Goal: Find specific page/section: Find specific page/section

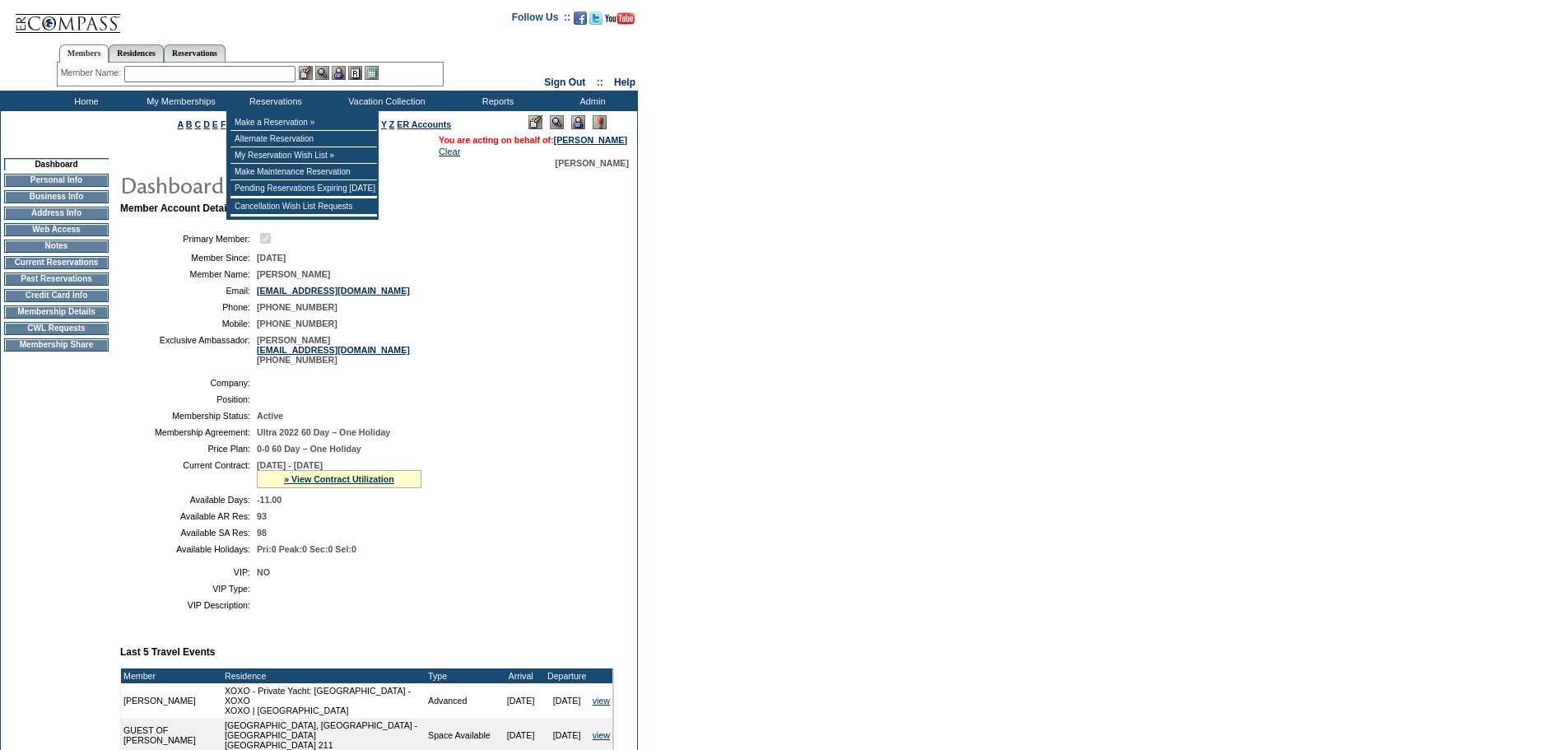
click at [202, 76] on input "text" at bounding box center [210, 74] width 171 height 17
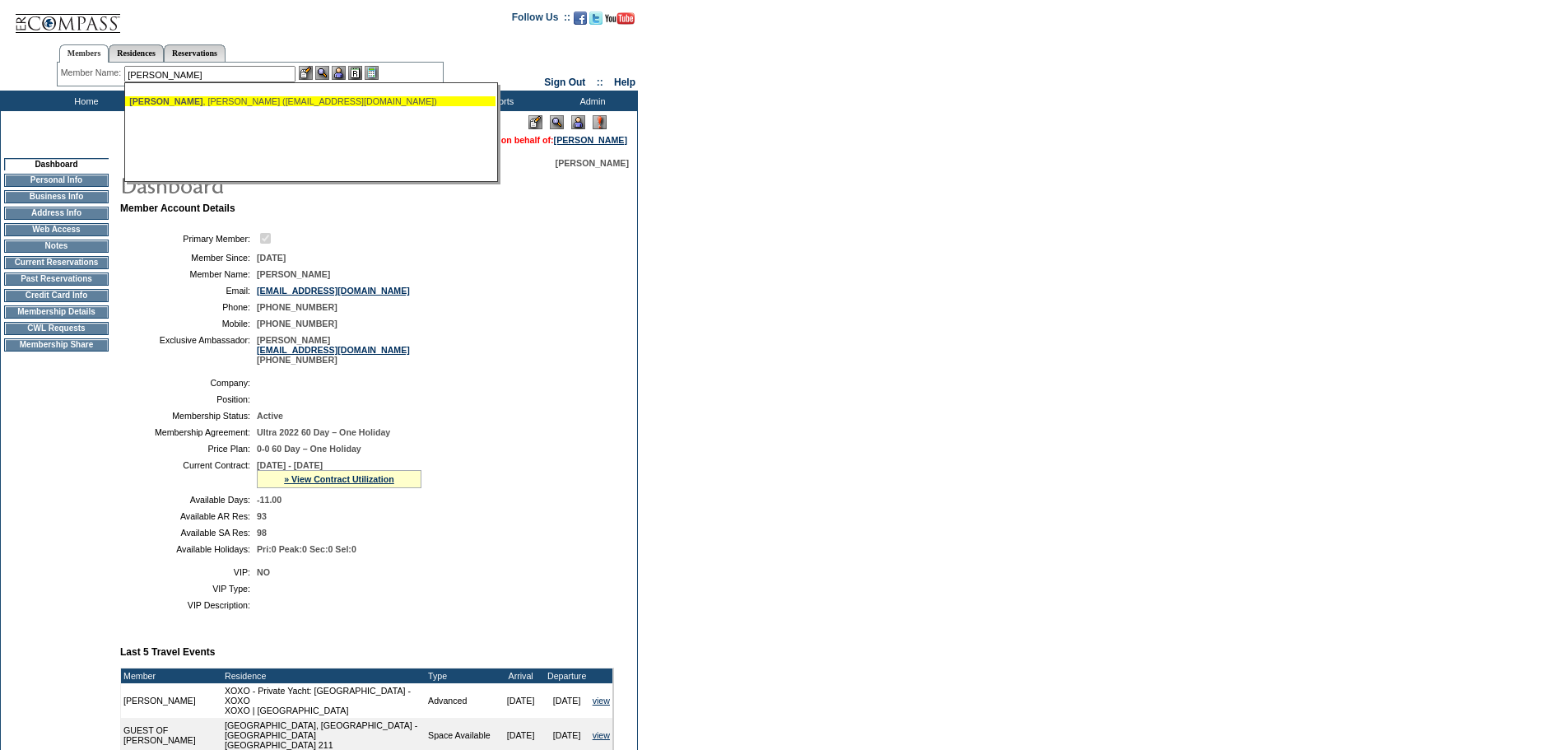
click at [230, 102] on div "Cress , Larry (lcress@ntglobal.com)" at bounding box center [310, 101] width 362 height 10
type input "Cress, Larry (lcress@ntglobal.com)"
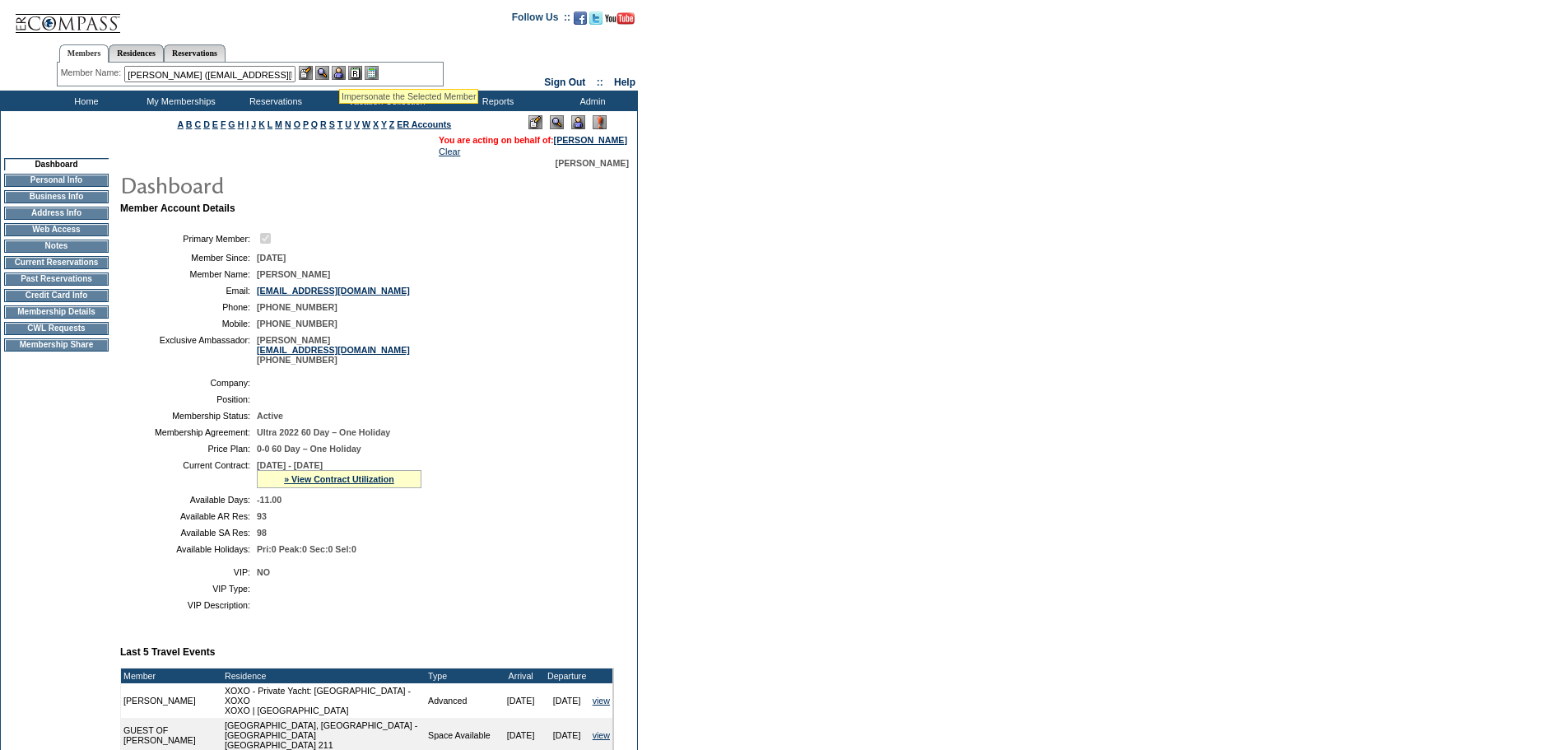
click at [341, 70] on img at bounding box center [338, 73] width 14 height 14
click at [324, 71] on img at bounding box center [322, 73] width 14 height 14
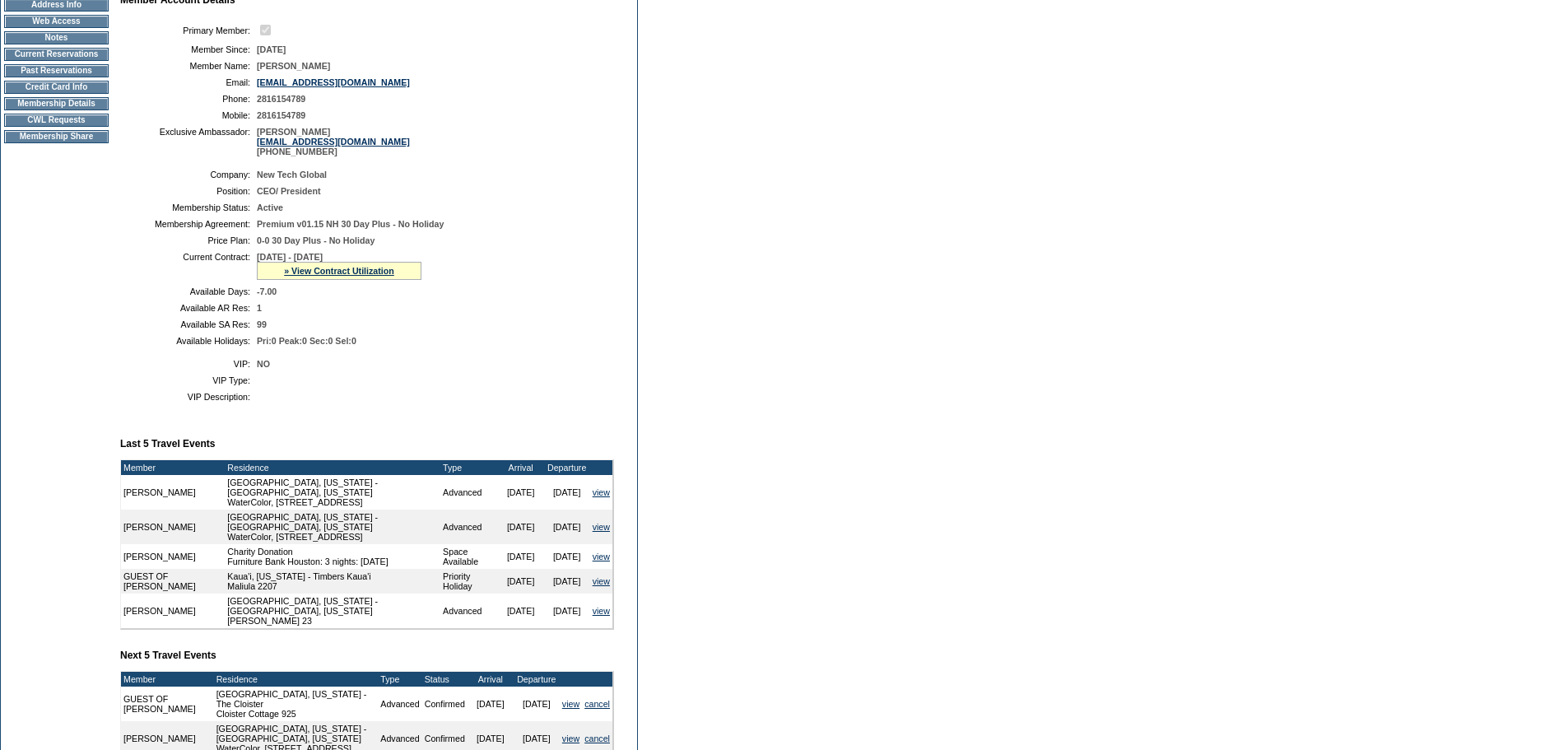
scroll to position [247, 0]
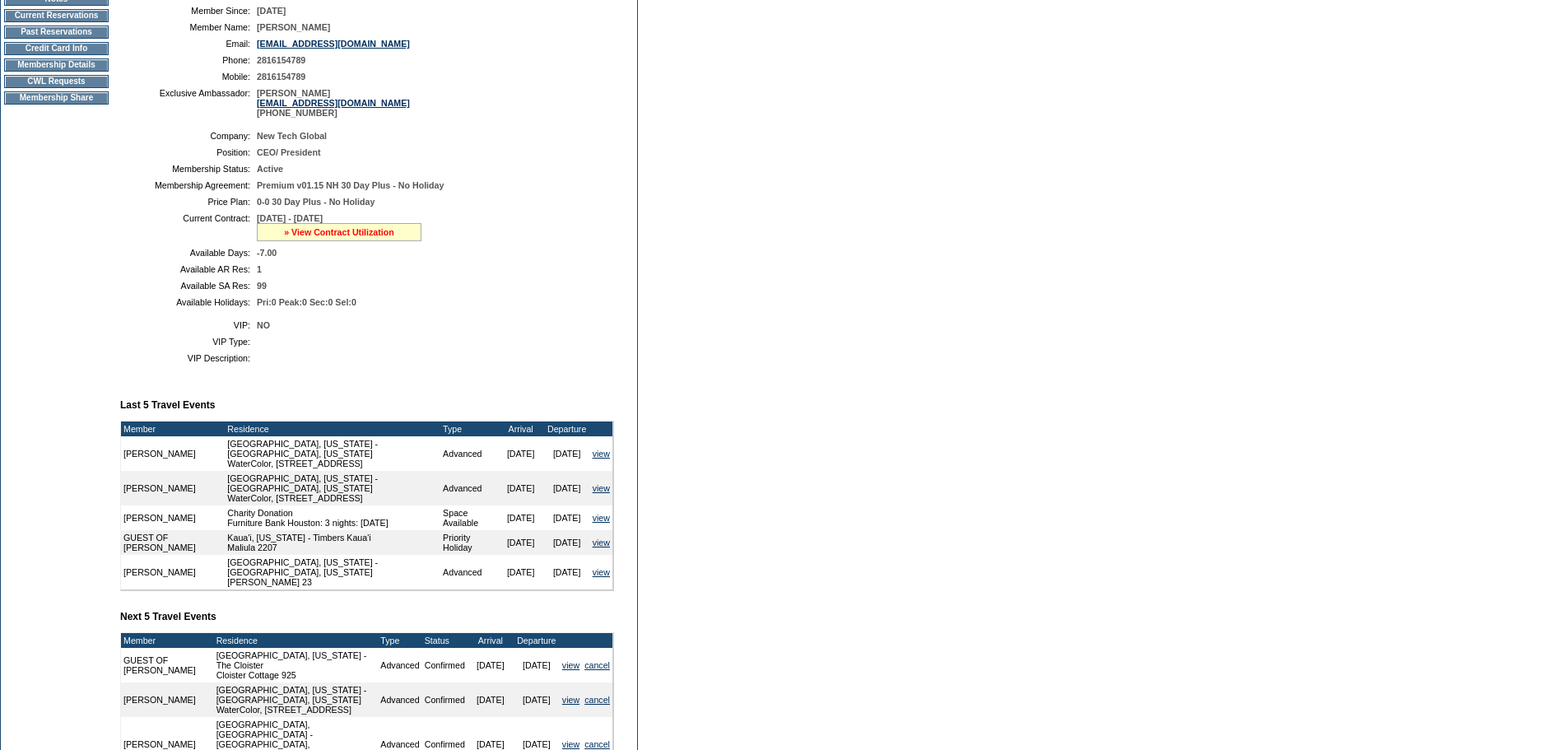
click at [371, 237] on link "» View Contract Utilization" at bounding box center [338, 232] width 110 height 10
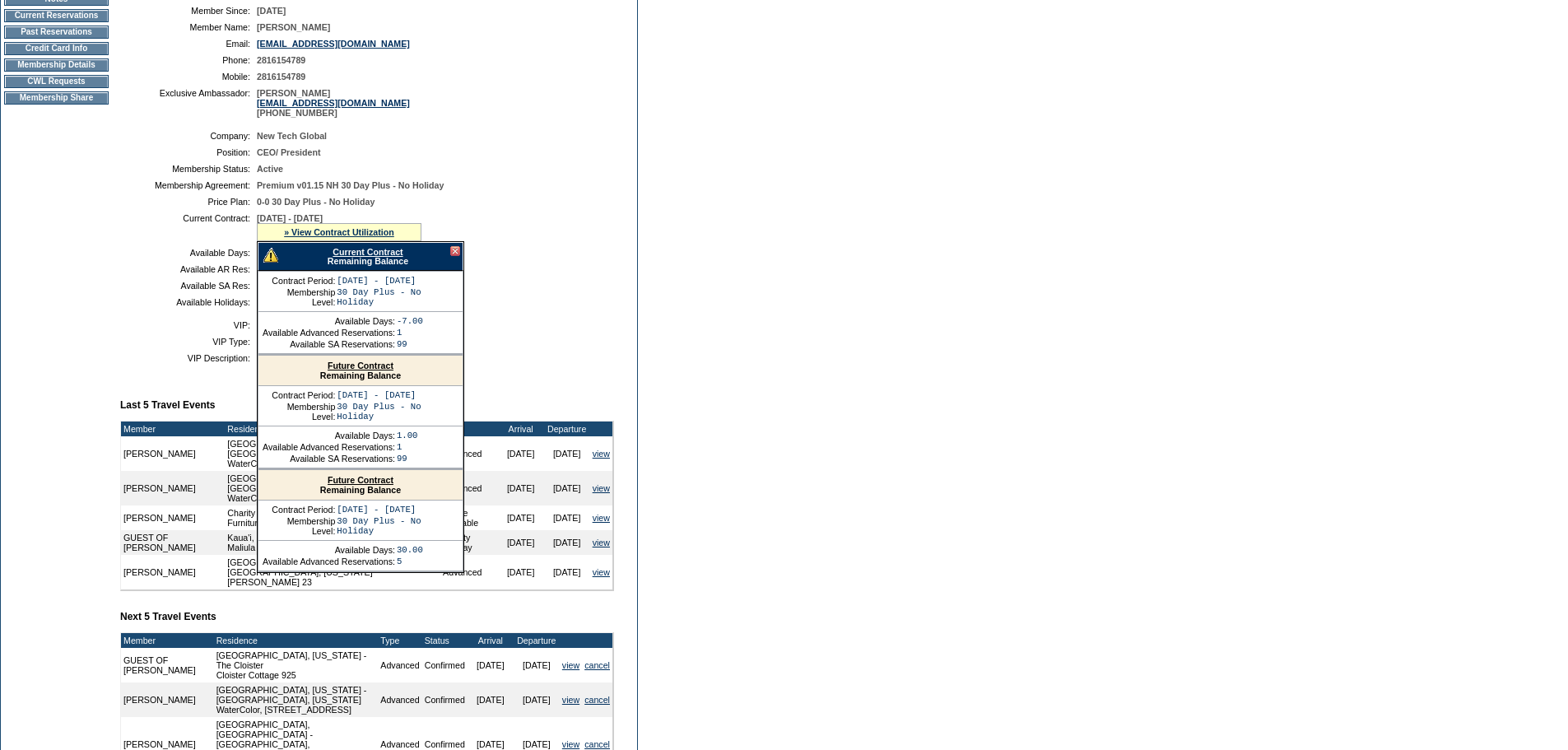
click at [366, 257] on link "Current Contract" at bounding box center [367, 252] width 70 height 10
click at [88, 72] on td "Membership Details" at bounding box center [56, 65] width 104 height 13
